Goal: Information Seeking & Learning: Learn about a topic

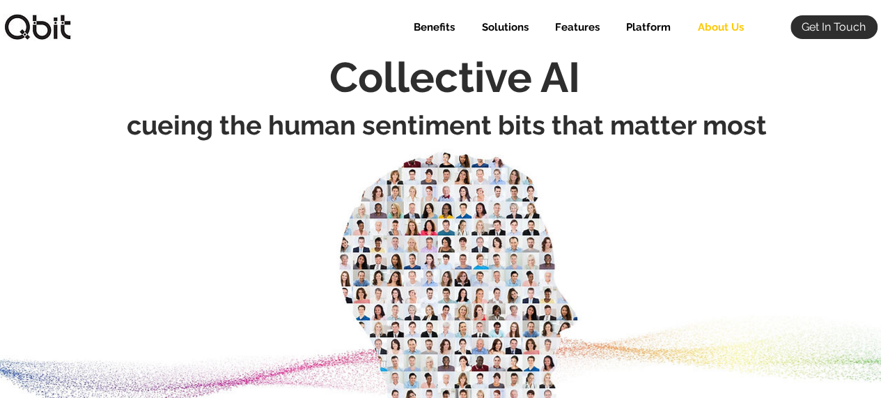
click at [716, 29] on p "About Us" at bounding box center [721, 27] width 60 height 24
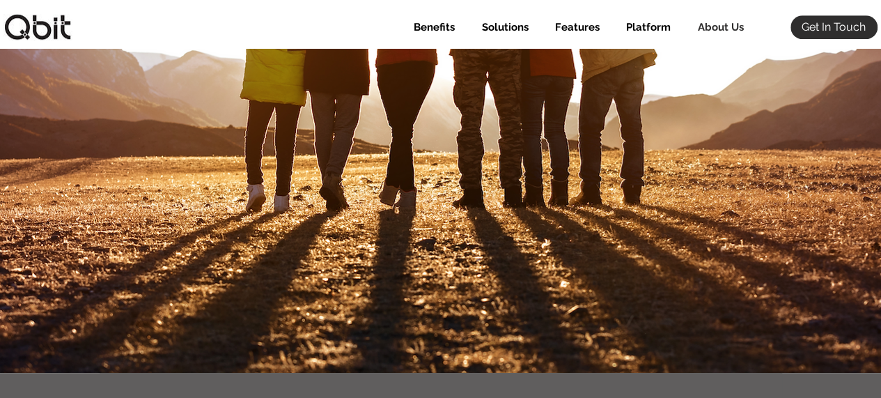
drag, startPoint x: 100, startPoint y: 77, endPoint x: 447, endPoint y: 199, distance: 368.1
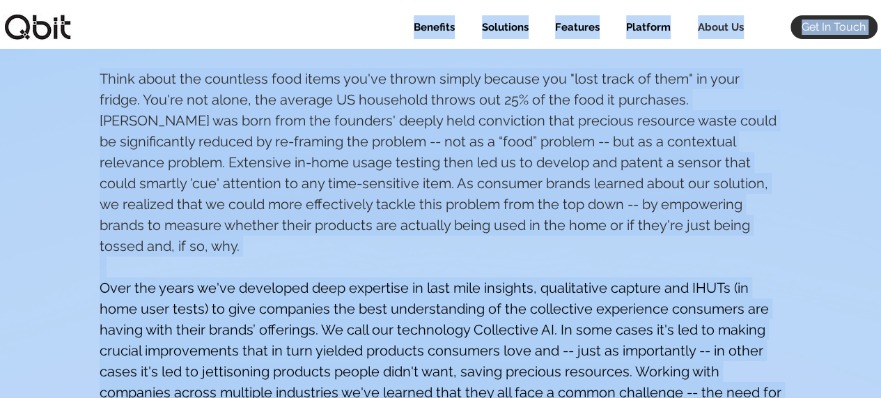
drag, startPoint x: 770, startPoint y: 224, endPoint x: 171, endPoint y: 148, distance: 603.9
click at [145, 103] on div "Think about the countless food items you've thrown simply because you "lost tra…" at bounding box center [441, 266] width 683 height 397
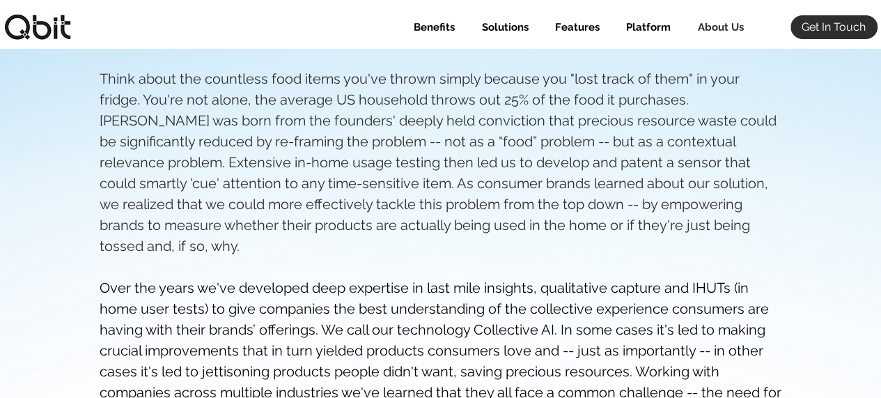
drag, startPoint x: 107, startPoint y: 70, endPoint x: 98, endPoint y: 72, distance: 9.9
click at [106, 70] on span "Think about the countless food items you've thrown simply because you "lost tra…" at bounding box center [438, 162] width 677 height 184
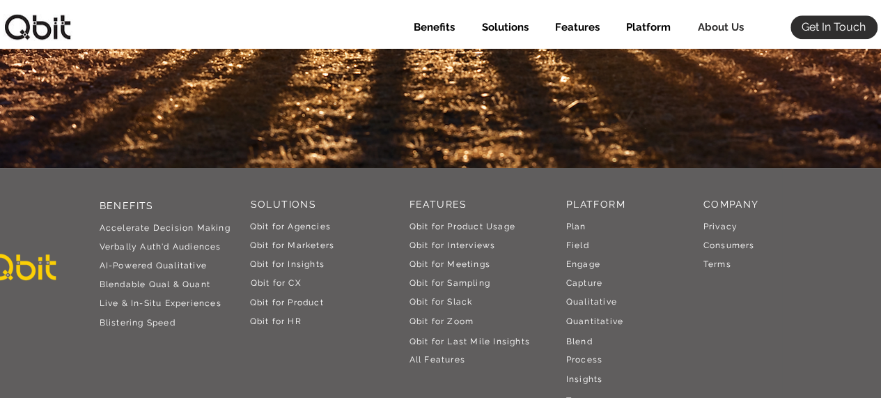
drag, startPoint x: 102, startPoint y: 77, endPoint x: 570, endPoint y: 190, distance: 481.5
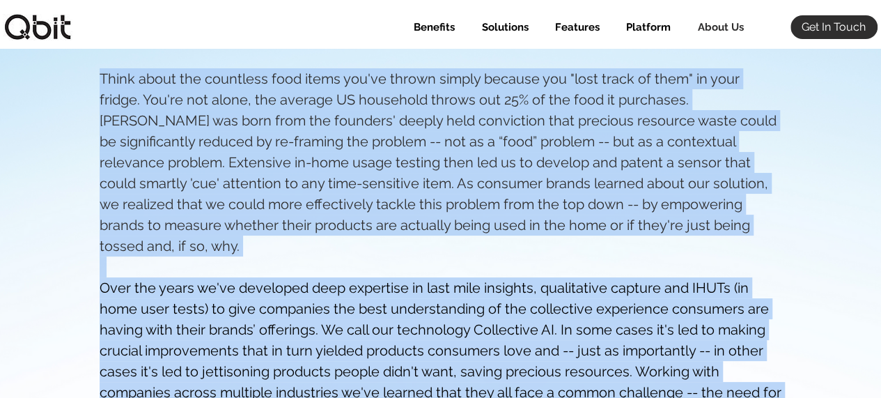
drag, startPoint x: 777, startPoint y: 304, endPoint x: 100, endPoint y: 87, distance: 710.2
click at [100, 87] on div "Think about the countless food items you've thrown simply because you "lost tra…" at bounding box center [441, 266] width 683 height 397
copy div "Think about the countless food items you've thrown simply because you "lost tra…"
click at [726, 26] on p "About Us" at bounding box center [721, 27] width 60 height 24
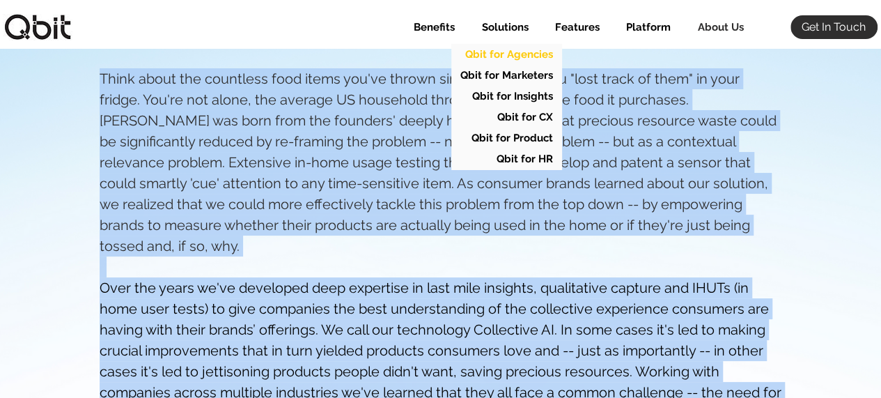
click at [538, 54] on p "Qbit for Agencies" at bounding box center [509, 54] width 98 height 21
click at [543, 58] on p "Qbit for Agencies" at bounding box center [509, 54] width 98 height 21
click at [541, 77] on p "Qbit for Marketers" at bounding box center [506, 75] width 103 height 21
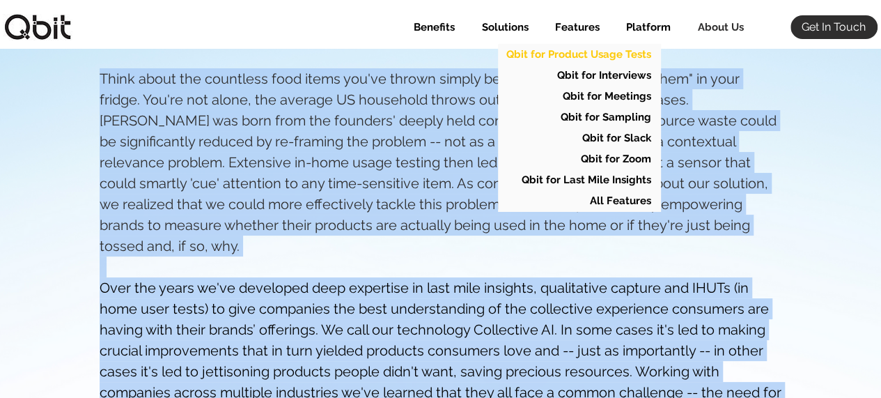
click at [588, 52] on p "Qbit for Product Usage Tests" at bounding box center [579, 54] width 155 height 21
click at [602, 75] on p "Qbit for Interviews" at bounding box center [604, 75] width 104 height 21
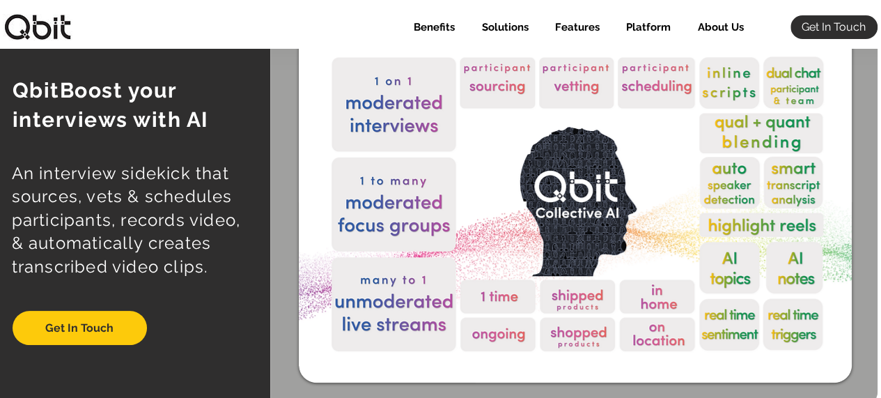
scroll to position [70, 0]
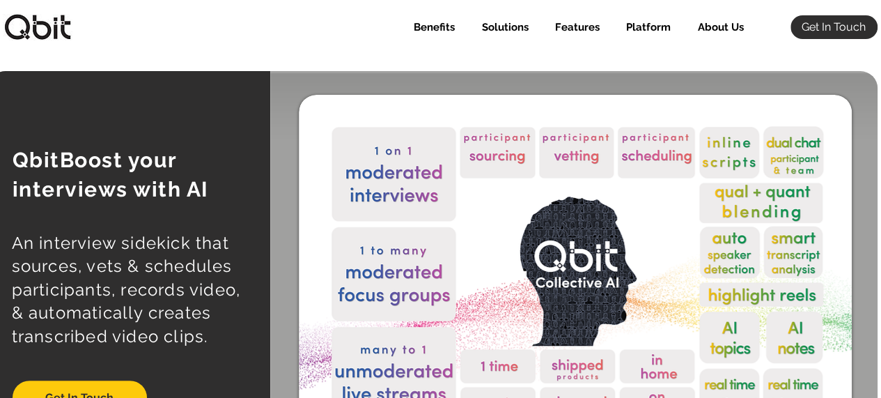
select select "Agency"
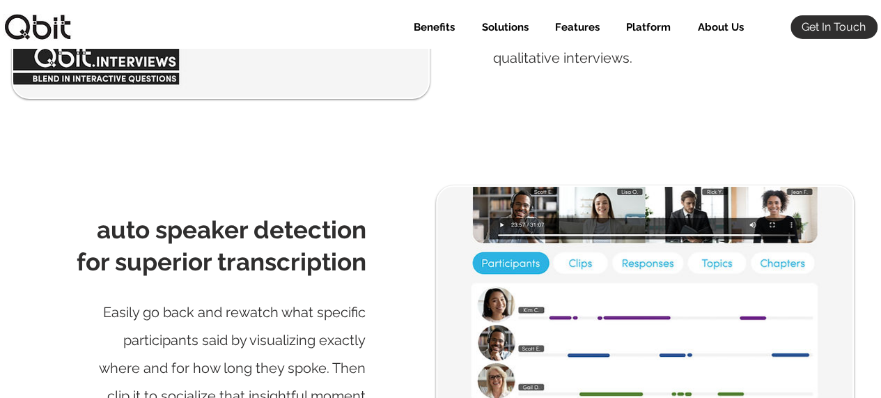
scroll to position [2368, 0]
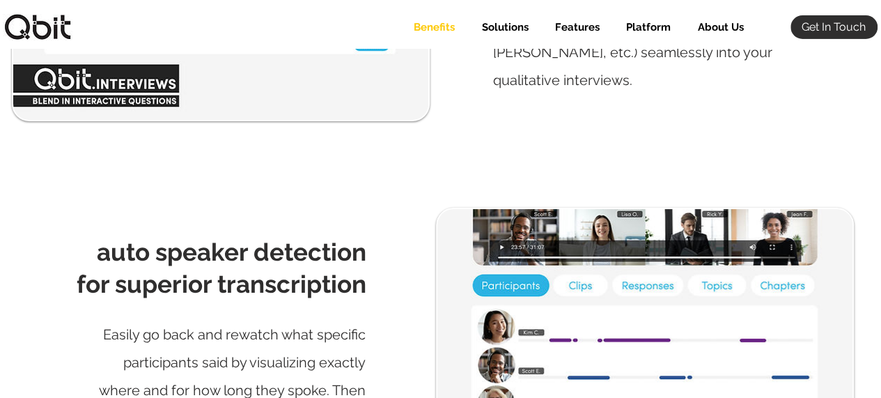
click at [444, 30] on p "Benefits" at bounding box center [434, 27] width 55 height 24
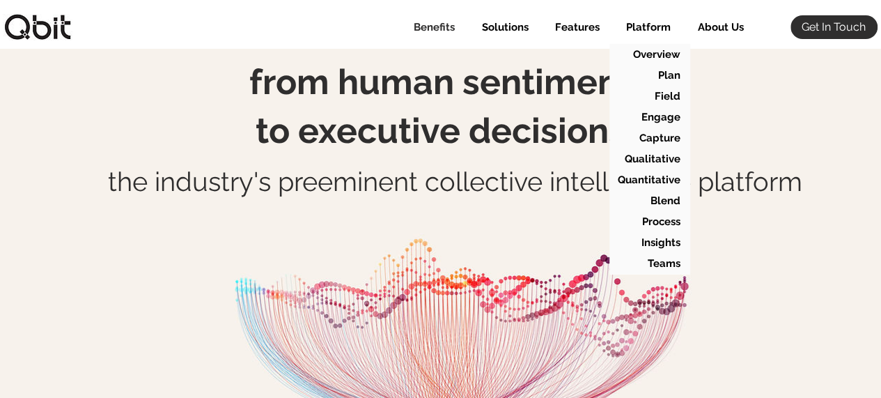
click at [666, 29] on p "Platform" at bounding box center [648, 27] width 59 height 24
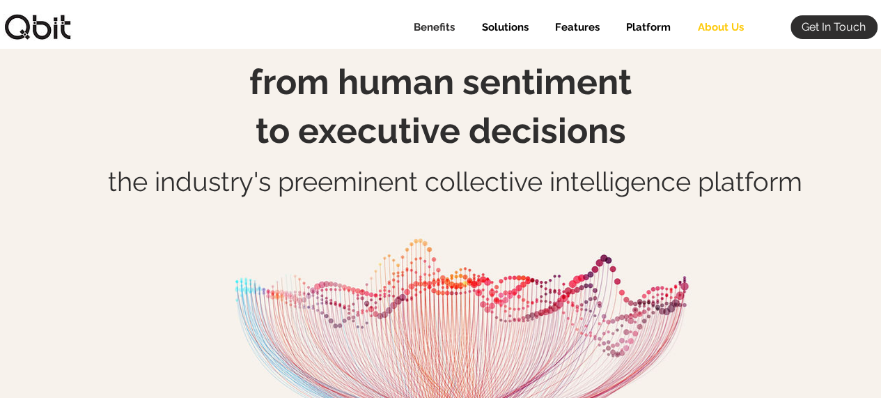
click at [719, 32] on p "About Us" at bounding box center [721, 27] width 60 height 24
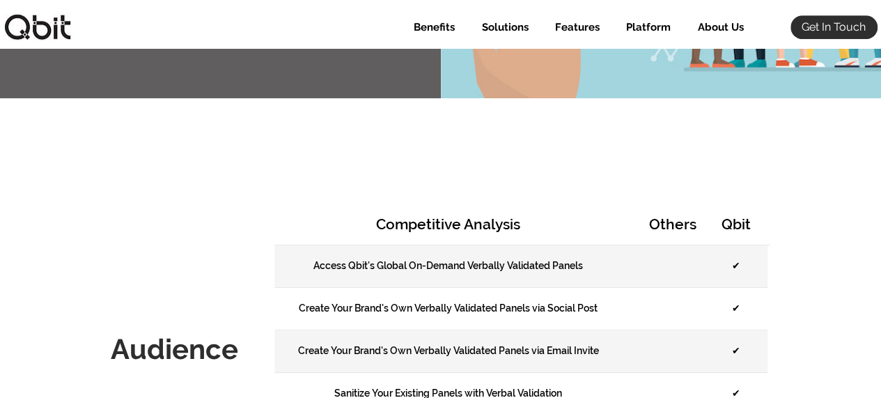
scroll to position [488, 0]
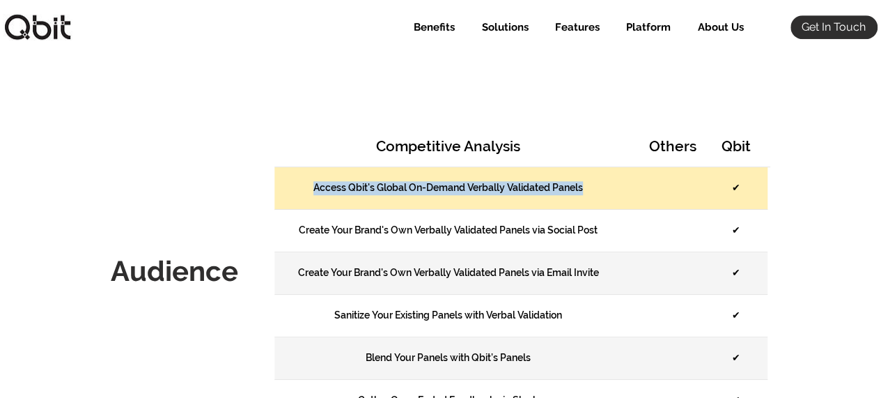
drag, startPoint x: 603, startPoint y: 185, endPoint x: 304, endPoint y: 180, distance: 299.6
click at [304, 180] on div "Access Qbit's Global On-Demand Verbally Validated Panels" at bounding box center [448, 188] width 348 height 42
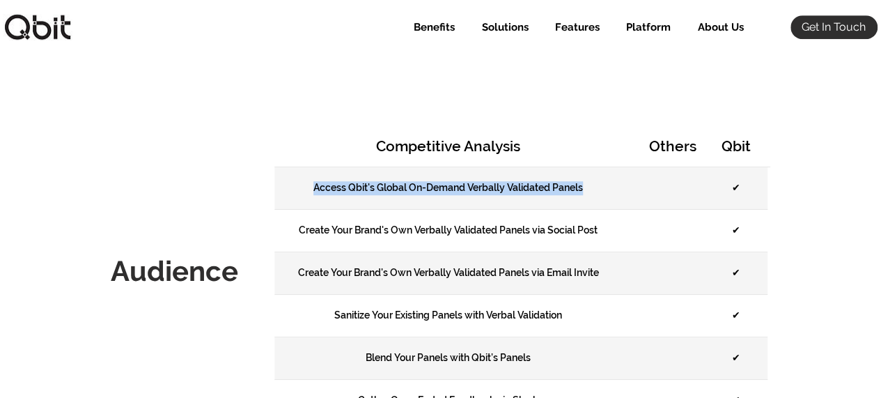
copy div "Access Qbit's Global On-Demand Verbally Validated Panels"
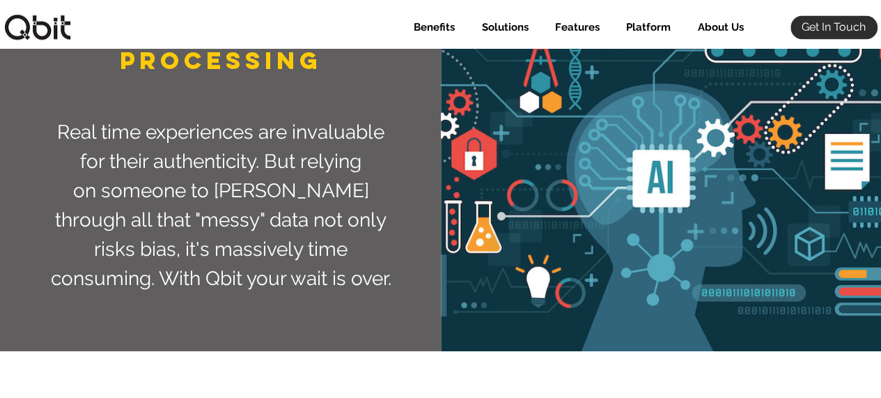
scroll to position [3901, 0]
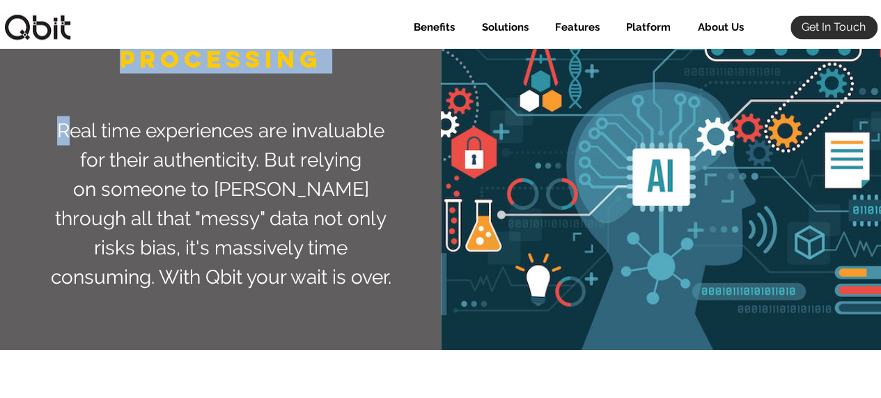
drag, startPoint x: 313, startPoint y: 282, endPoint x: 71, endPoint y: 114, distance: 294.7
click at [71, 114] on div "PROCESSING Real time experiences are invaluable for their authenticity. But rel…" at bounding box center [220, 166] width 441 height 368
click at [71, 118] on span "Real time experiences are invaluable for their authenticity. But relying on som…" at bounding box center [221, 202] width 341 height 169
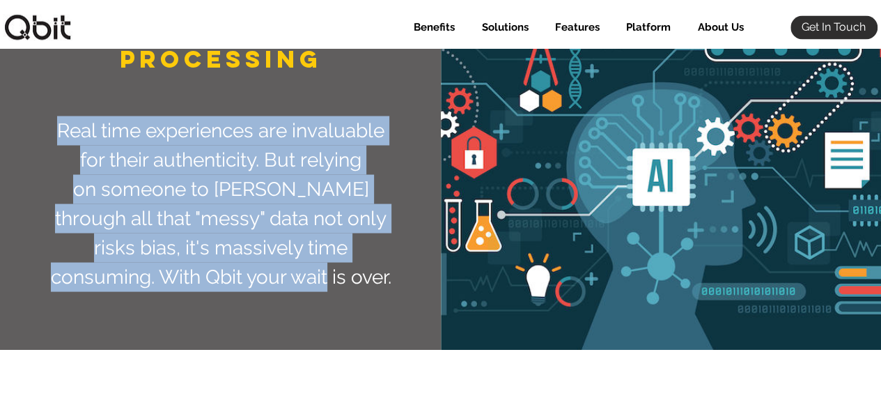
drag, startPoint x: 58, startPoint y: 115, endPoint x: 307, endPoint y: 264, distance: 290.5
click at [307, 264] on p "Real time experiences are invaluable for their authenticity. But relying on som…" at bounding box center [220, 204] width 341 height 176
copy span "Real time experiences are invaluable for their authenticity. But relying on som…"
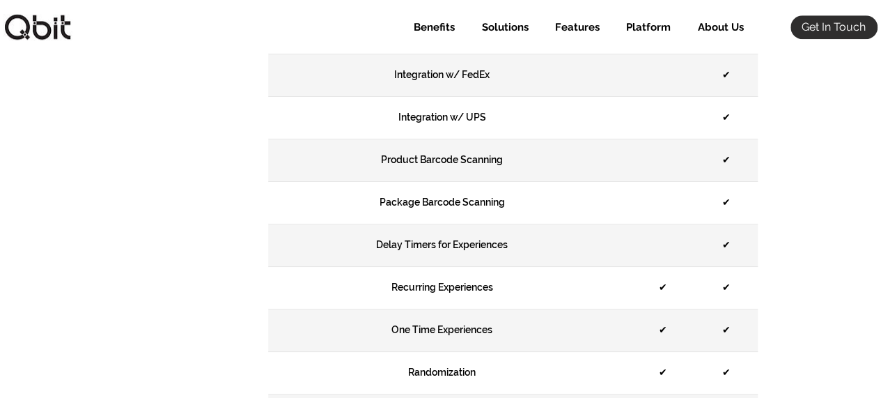
scroll to position [3135, 0]
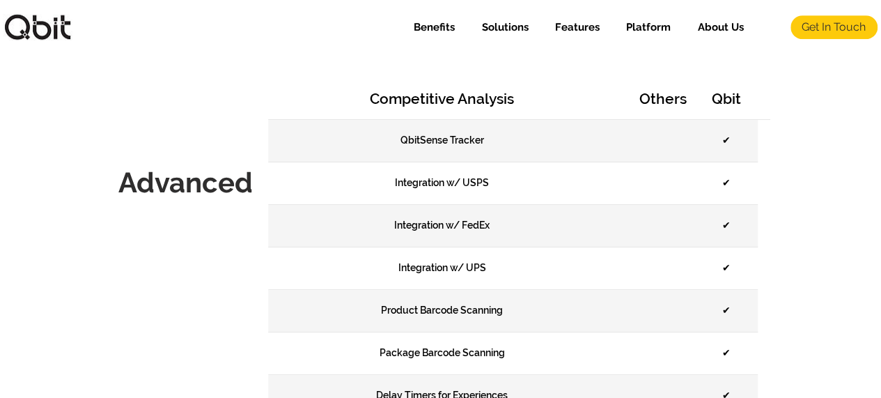
click at [822, 27] on span "Get In Touch" at bounding box center [834, 27] width 64 height 15
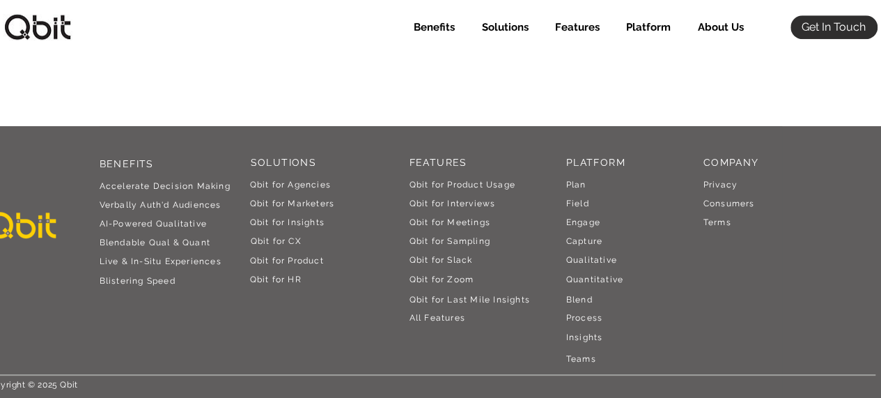
scroll to position [566, 0]
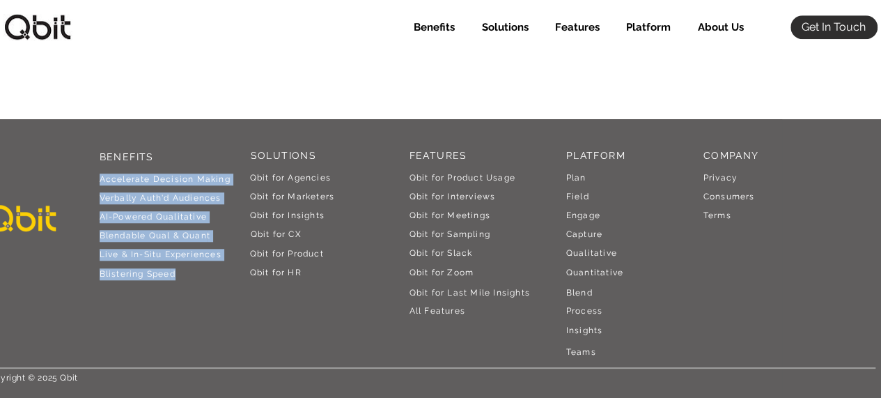
drag, startPoint x: 102, startPoint y: 169, endPoint x: 185, endPoint y: 282, distance: 140.4
click at [185, 282] on div "BENEFITS Accelerate Decision Making Verbally Auth'd Audiences AI-Powered Qu ali…" at bounding box center [440, 258] width 881 height 279
copy div "Accelerate Decision Making Verbally Auth'd Audiences AI-Powered Qu alitative Bl…"
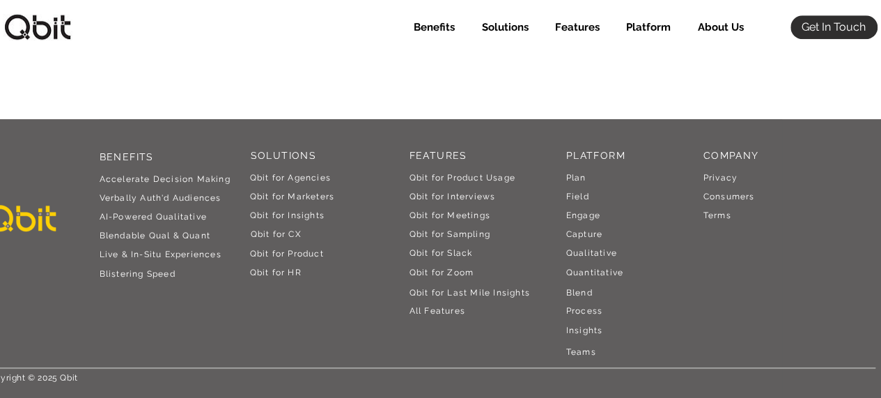
click at [245, 161] on p "BENEFITS" at bounding box center [175, 157] width 150 height 14
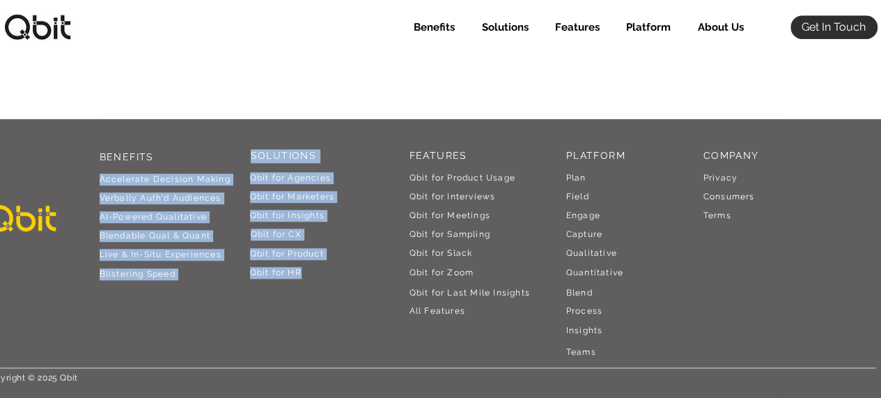
drag, startPoint x: 247, startPoint y: 166, endPoint x: 311, endPoint y: 274, distance: 124.6
click at [311, 274] on div "BENEFITS Accelerate Decision Making Verbally Auth'd Audiences AI-Powered Qu ali…" at bounding box center [440, 258] width 881 height 279
copy div "Accelerate Decision Making Verbally Auth'd Audiences AI-Powered Qu alitative Bl…"
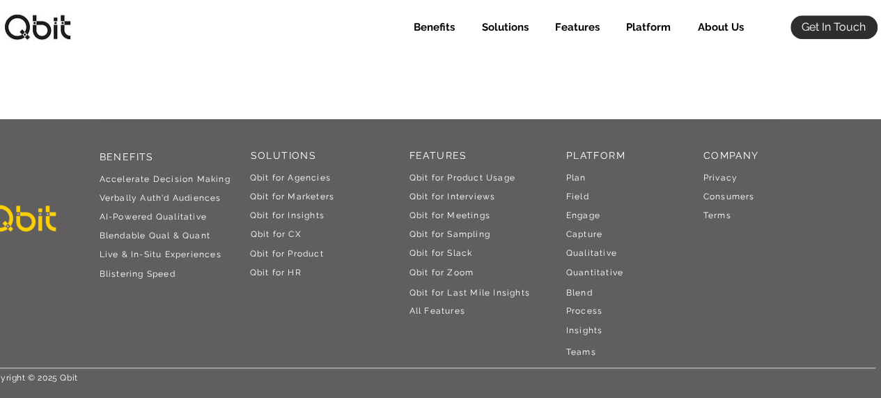
click at [401, 171] on div "BENEFITS Accelerate Decision Making Verbally Auth'd Audiences AI-Powered Qu ali…" at bounding box center [440, 258] width 881 height 279
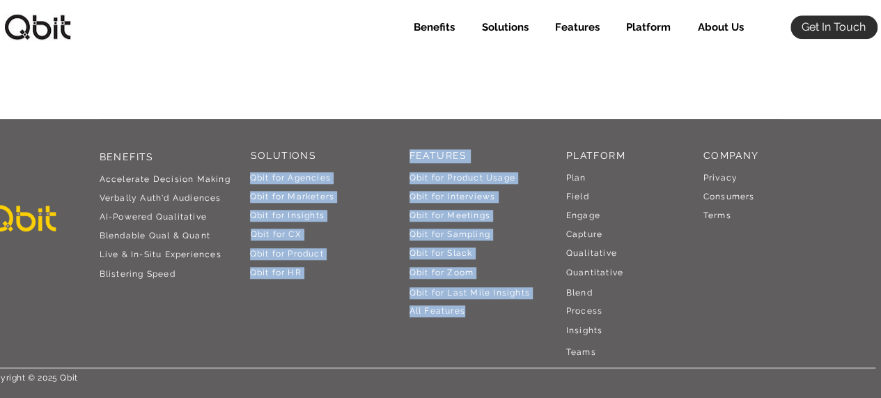
drag, startPoint x: 398, startPoint y: 169, endPoint x: 481, endPoint y: 310, distance: 163.0
click at [481, 310] on div "BENEFITS Accelerate Decision Making Verbally Auth'd Audiences AI-Powered Qu ali…" at bounding box center [440, 258] width 881 height 279
copy div "Qbit for Agencies Qbit for Marketers Qbit for Insights Qbit for CX Qbit for Pro…"
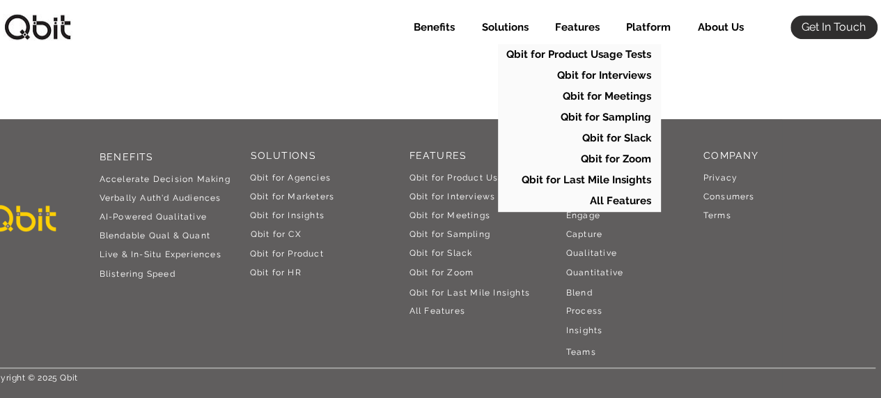
click at [661, 251] on div "BENEFITS Accelerate Decision Making Verbally Auth'd Audiences AI-Powered Qu ali…" at bounding box center [440, 258] width 881 height 279
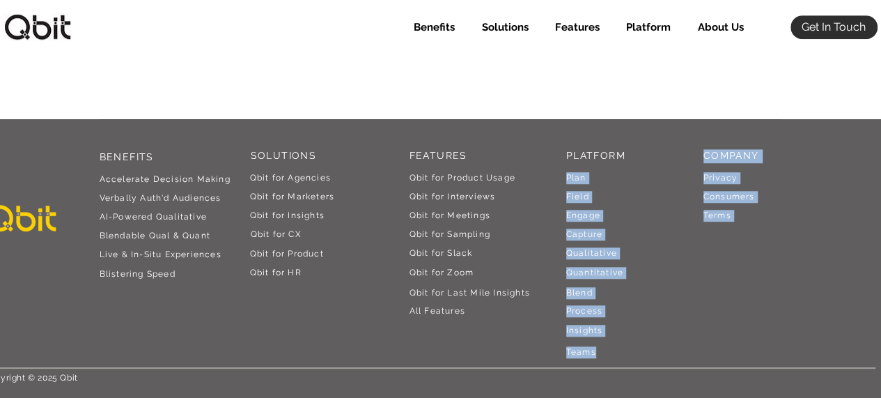
drag, startPoint x: 563, startPoint y: 173, endPoint x: 597, endPoint y: 360, distance: 189.8
click at [597, 360] on div "BENEFITS Accelerate Decision Making Verbally Auth'd Audiences AI-Powered Qu ali…" at bounding box center [440, 258] width 881 height 279
copy div "Plan Field Engage COMPANY Privacy Consumers Terms Capture Qualitative Quantitat…"
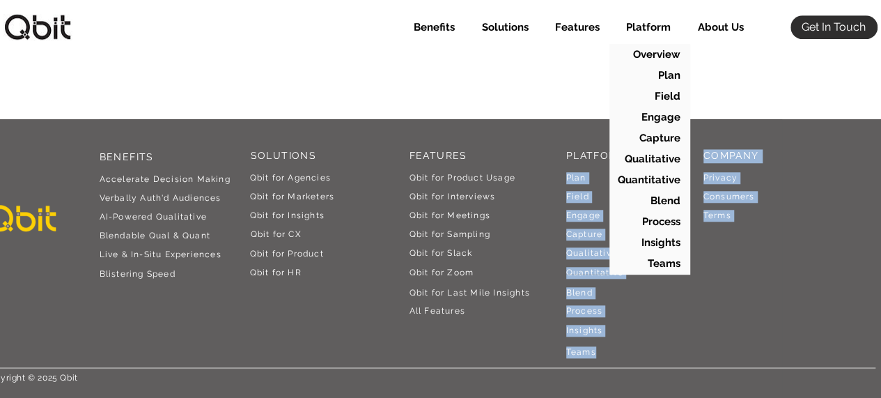
click at [717, 258] on div "BENEFITS Accelerate Decision Making Verbally Auth'd Audiences AI-Powered Qu ali…" at bounding box center [440, 258] width 881 height 279
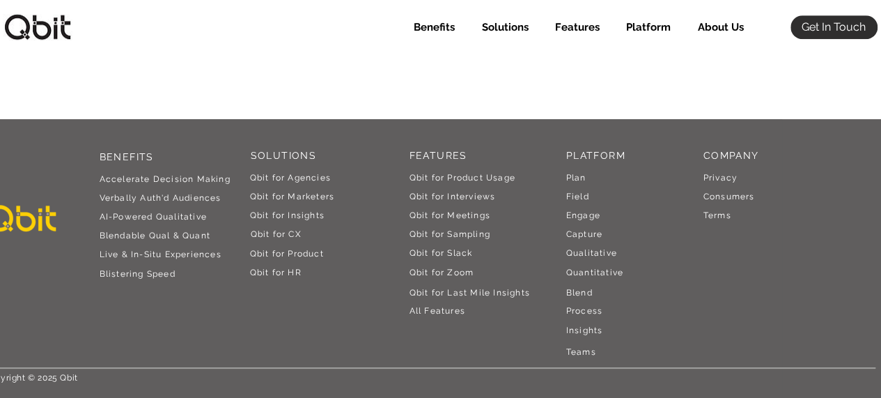
click at [716, 178] on span "Privacy" at bounding box center [721, 178] width 34 height 10
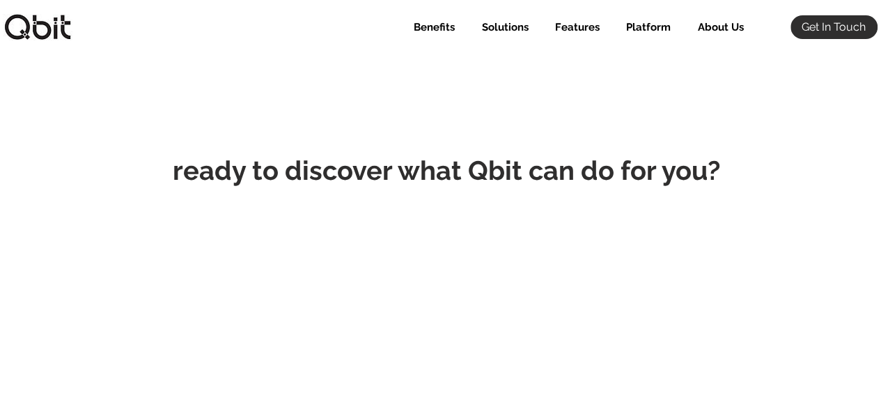
scroll to position [0, 0]
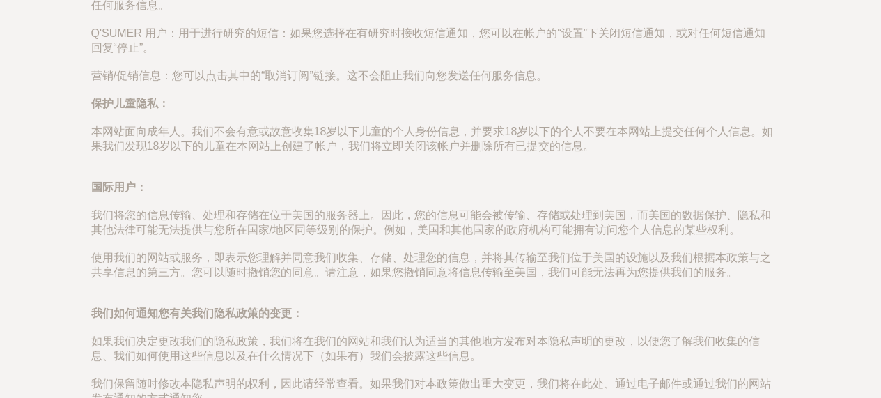
scroll to position [1950, 0]
